Goal: Find contact information

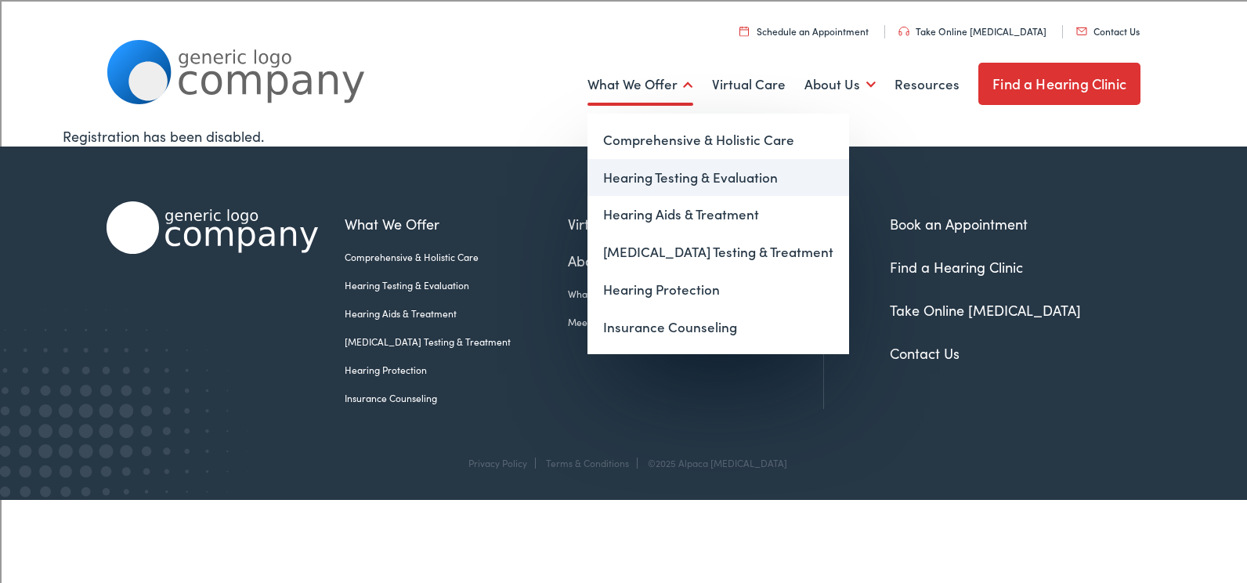
click at [646, 175] on link "Hearing Testing & Evaluation" at bounding box center [719, 178] width 262 height 38
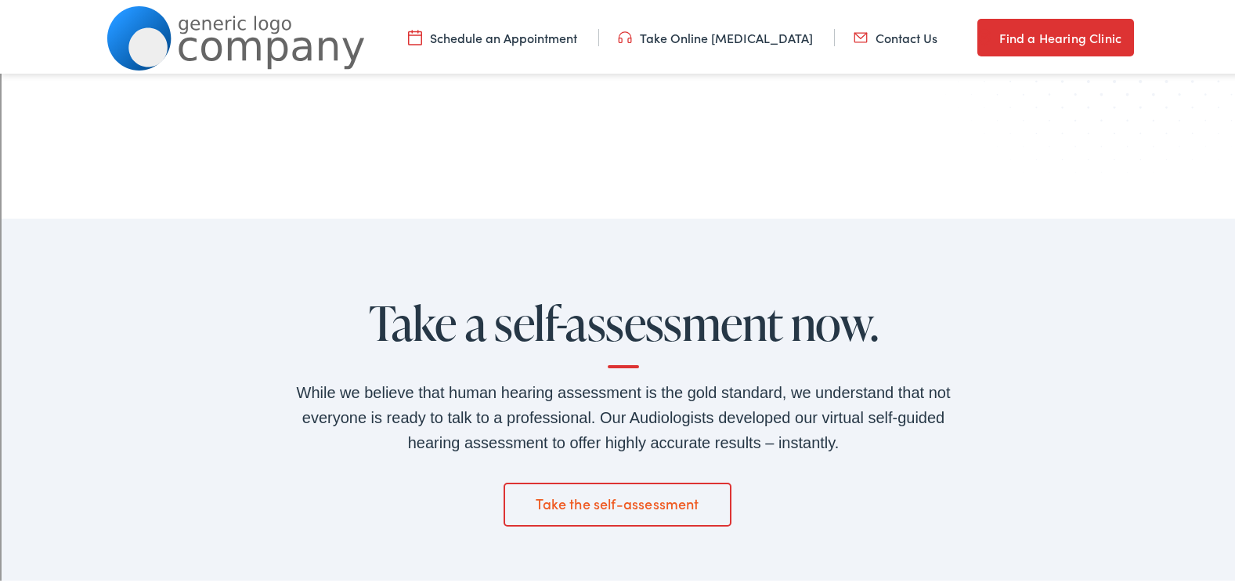
scroll to position [2195, 0]
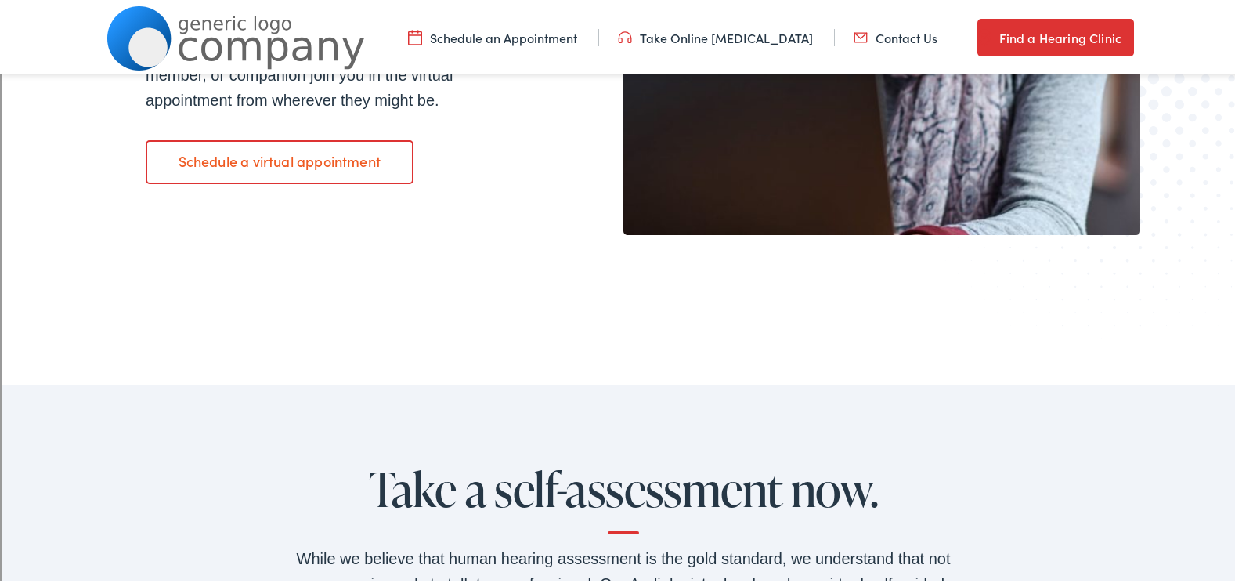
click at [886, 34] on link "Contact Us" at bounding box center [896, 34] width 84 height 17
